Goal: Task Accomplishment & Management: Manage account settings

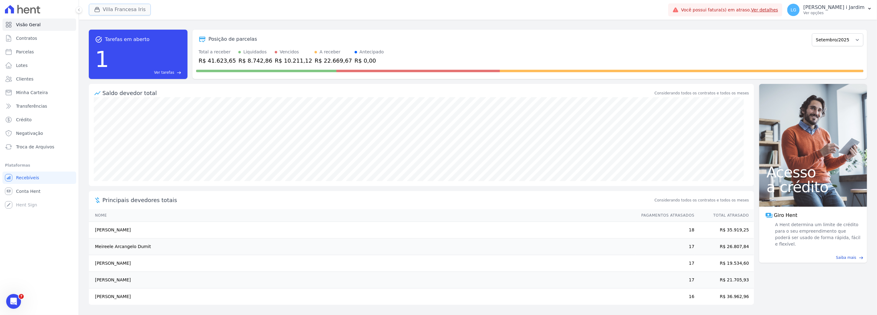
click at [136, 10] on button "Villa Francesa Iris" at bounding box center [120, 10] width 62 height 12
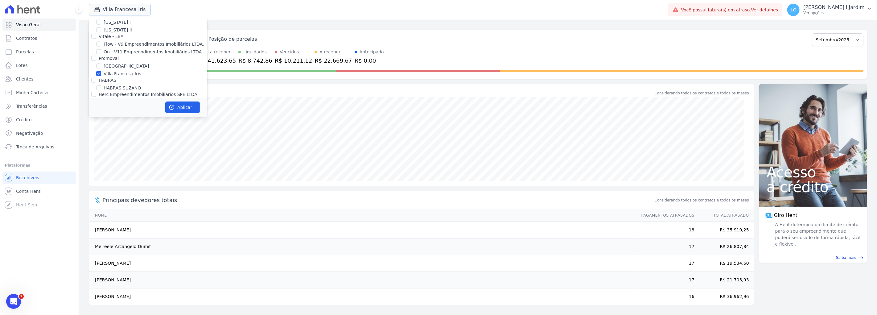
scroll to position [719, 0]
click at [111, 71] on label "Villa Francesa Iris" at bounding box center [123, 74] width 38 height 6
click at [101, 72] on input "Villa Francesa Iris" at bounding box center [98, 74] width 5 height 5
checkbox input "false"
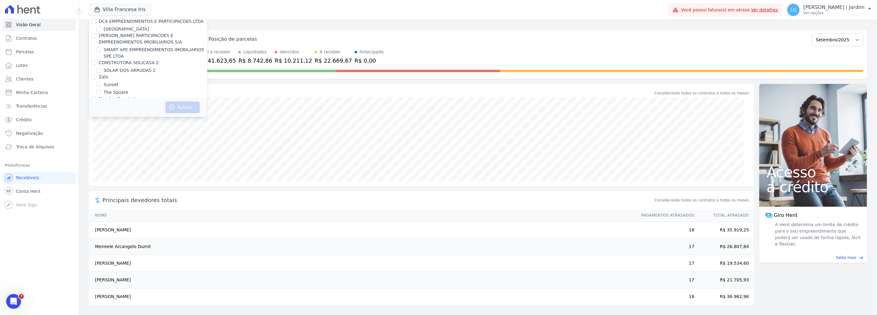
scroll to position [1603, 0]
click at [130, 69] on label "SOLAR DOS ARRUDAS 2" at bounding box center [130, 72] width 52 height 6
click at [101, 70] on input "SOLAR DOS ARRUDAS 2" at bounding box center [98, 72] width 5 height 5
checkbox input "true"
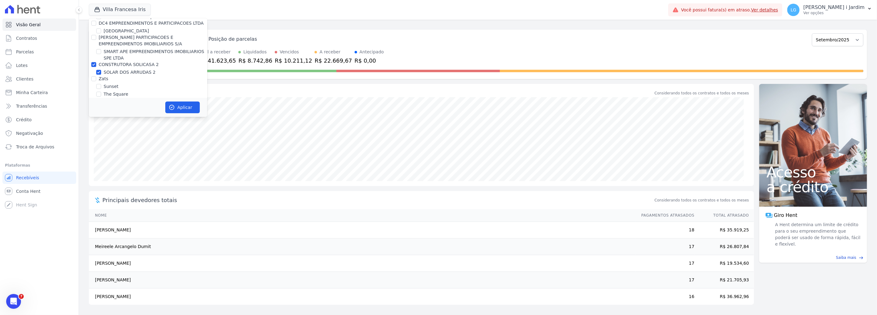
scroll to position [102, 0]
click at [131, 89] on label "SOLAR DOS ARRUDAS" at bounding box center [128, 88] width 48 height 6
click at [101, 89] on input "SOLAR DOS ARRUDAS" at bounding box center [98, 87] width 5 height 5
checkbox input "true"
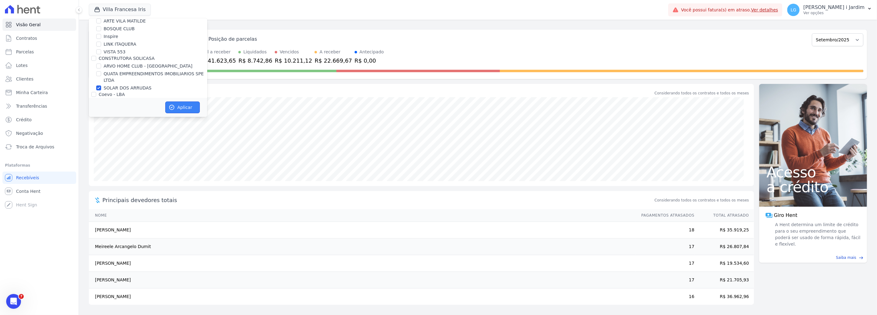
click at [174, 104] on icon "button" at bounding box center [172, 107] width 6 height 6
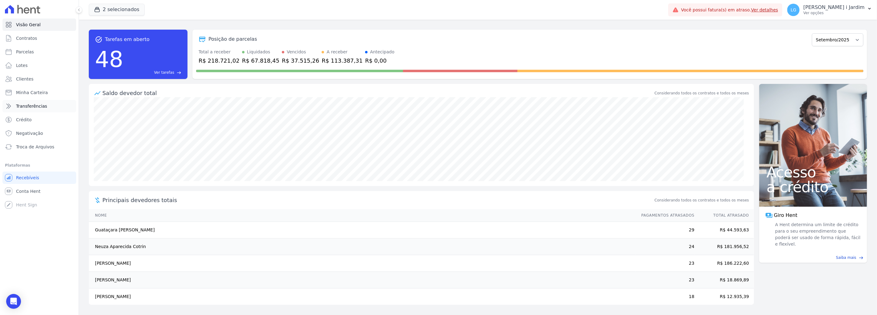
click at [39, 102] on link "Transferências" at bounding box center [39, 106] width 74 height 12
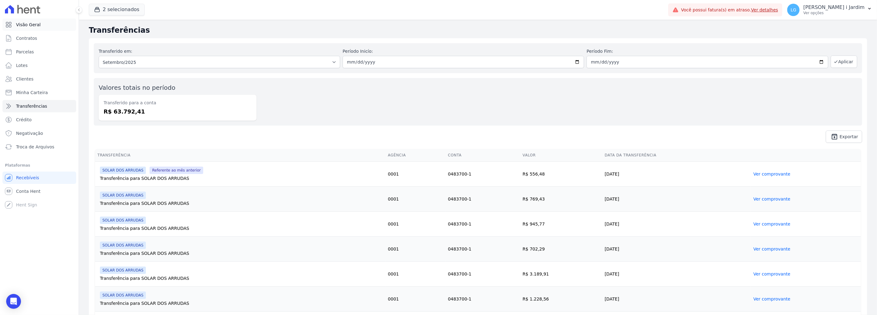
click at [51, 28] on link "Visão Geral" at bounding box center [39, 24] width 74 height 12
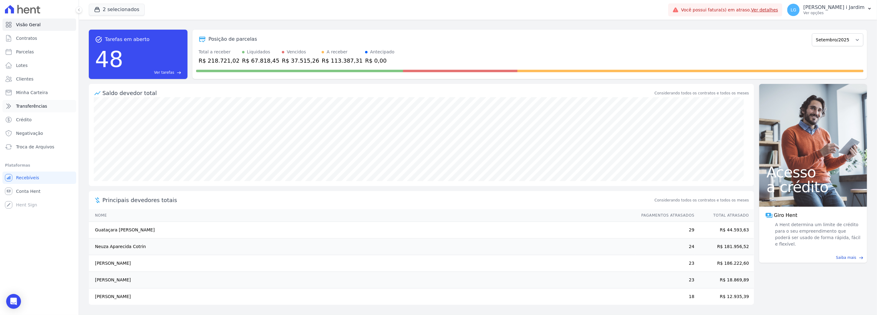
click at [69, 107] on link "Transferências" at bounding box center [39, 106] width 74 height 12
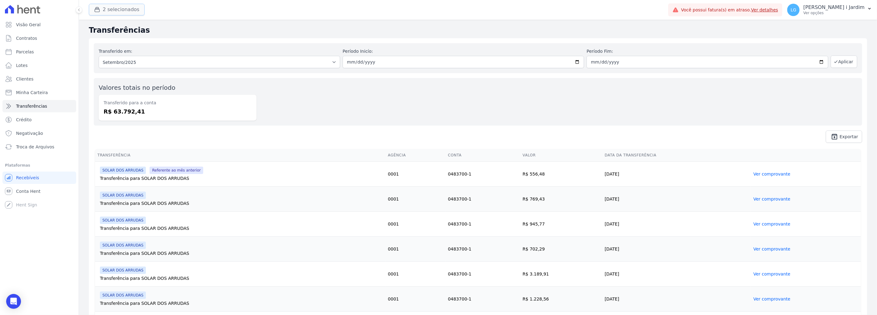
click at [115, 6] on button "2 selecionados" at bounding box center [117, 10] width 56 height 12
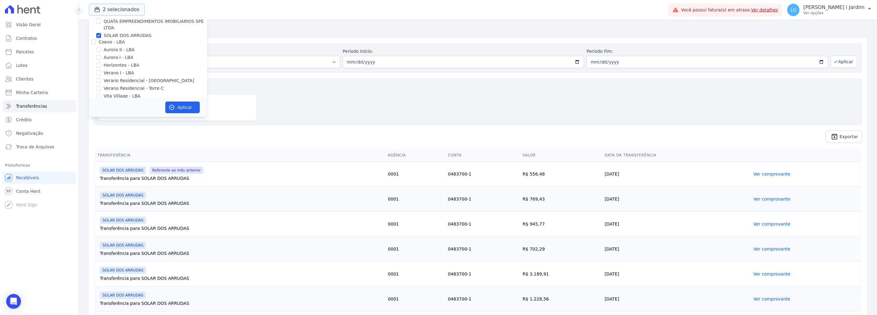
scroll to position [137, 0]
click at [114, 53] on label "SOLAR DOS ARRUDAS" at bounding box center [128, 53] width 48 height 6
click at [101, 53] on input "SOLAR DOS ARRUDAS" at bounding box center [98, 52] width 5 height 5
checkbox input "false"
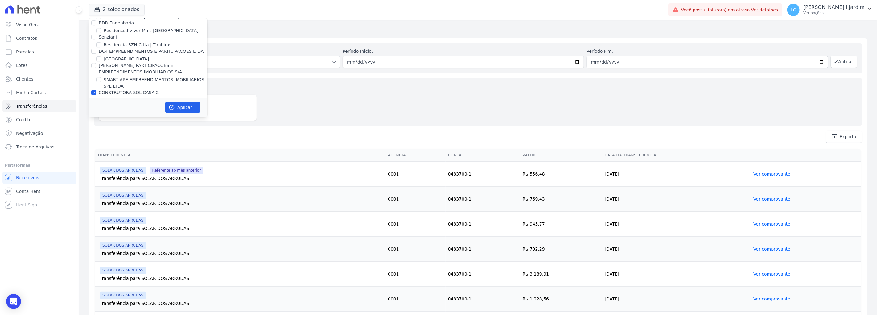
click at [117, 90] on label "CONSTRUTORA SOLICASA 2" at bounding box center [129, 92] width 60 height 5
click at [96, 90] on input "CONSTRUTORA SOLICASA 2" at bounding box center [93, 92] width 5 height 5
checkbox input "false"
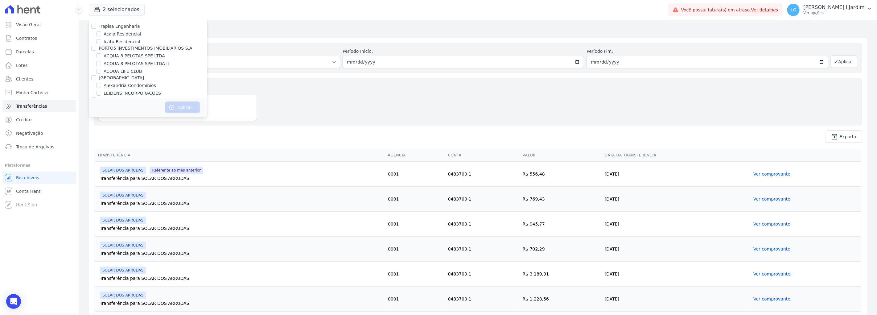
click at [122, 27] on label "Trapisa Engenharia" at bounding box center [119, 26] width 41 height 5
click at [96, 27] on input "Trapisa Engenharia" at bounding box center [93, 26] width 5 height 5
checkbox input "true"
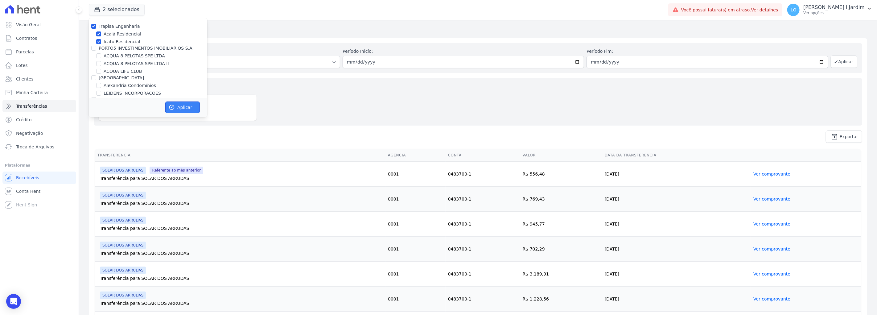
click at [178, 107] on button "Aplicar" at bounding box center [182, 107] width 35 height 12
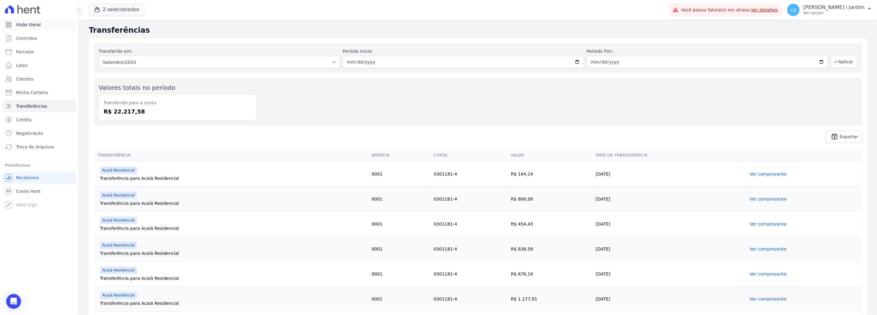
click at [18, 25] on span "Visão Geral" at bounding box center [28, 25] width 25 height 6
